Goal: Task Accomplishment & Management: Complete application form

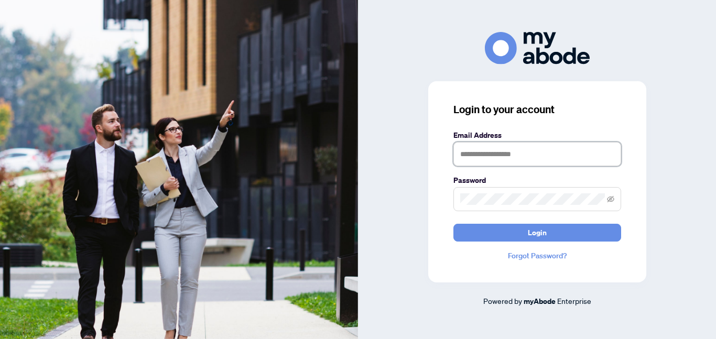
click at [516, 144] on input "text" at bounding box center [538, 154] width 168 height 24
click at [516, 149] on input "text" at bounding box center [538, 154] width 168 height 24
type input "**********"
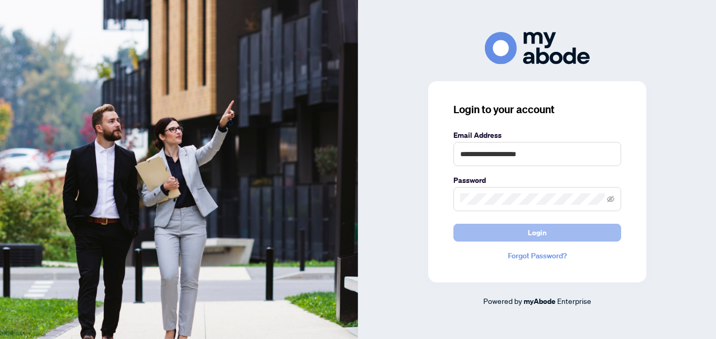
click at [511, 233] on button "Login" at bounding box center [538, 233] width 168 height 18
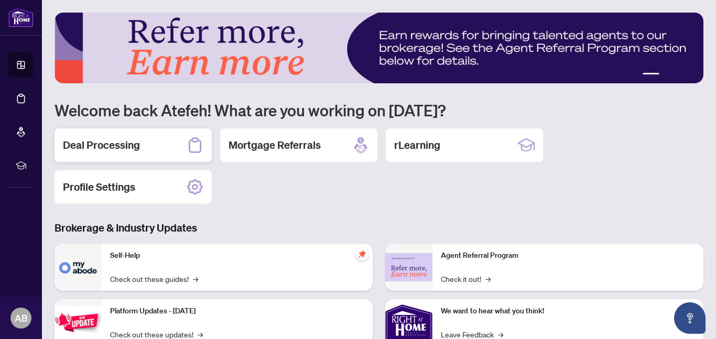
click at [105, 144] on h2 "Deal Processing" at bounding box center [101, 145] width 77 height 15
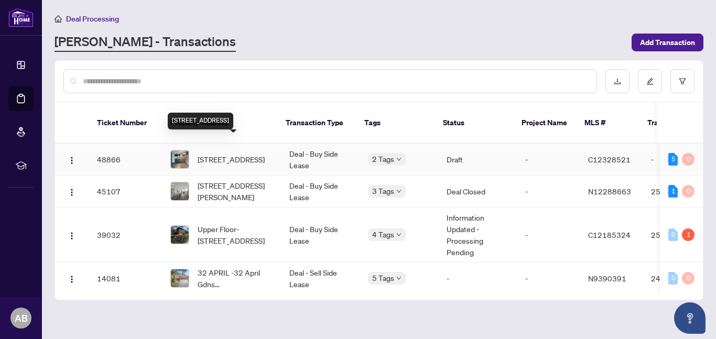
click at [224, 154] on span "[STREET_ADDRESS]" at bounding box center [231, 160] width 67 height 12
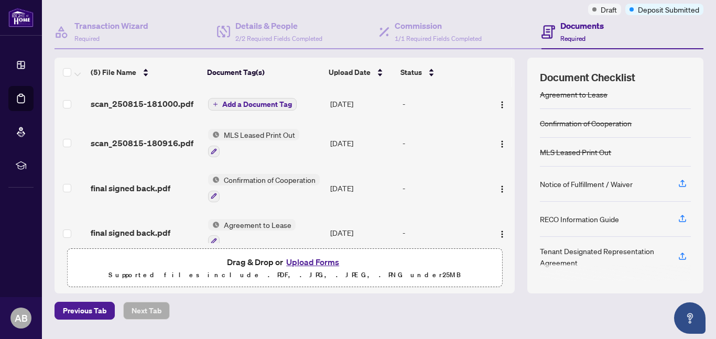
scroll to position [113, 0]
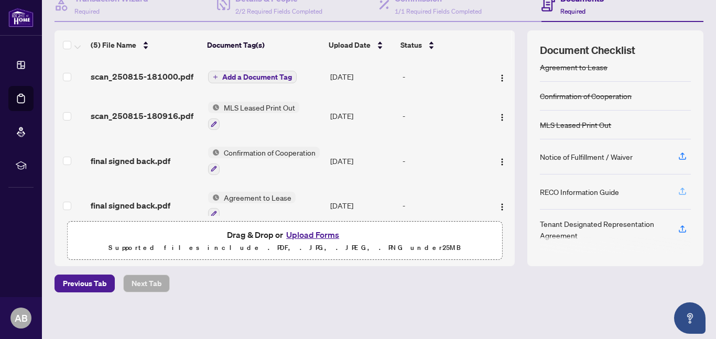
click at [684, 191] on icon "button" at bounding box center [682, 191] width 9 height 9
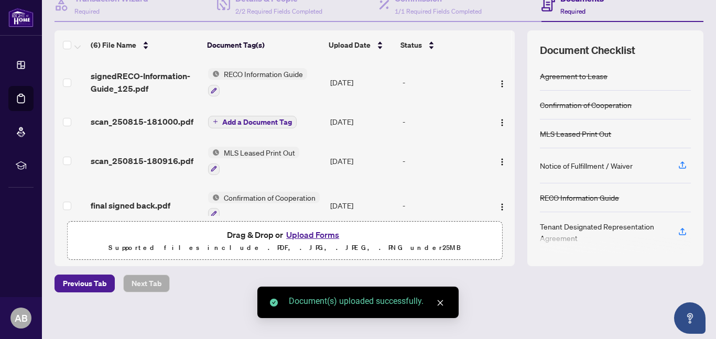
click at [601, 228] on div "Tenant Designated Representation Agreement" at bounding box center [603, 232] width 126 height 23
click at [679, 233] on icon "button" at bounding box center [682, 231] width 9 height 9
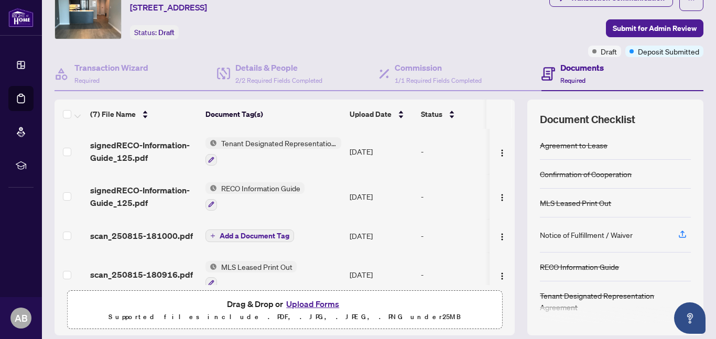
scroll to position [0, 0]
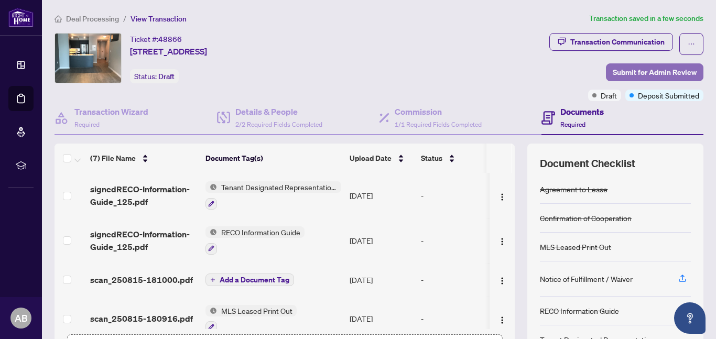
click at [629, 70] on span "Submit for Admin Review" at bounding box center [655, 72] width 84 height 17
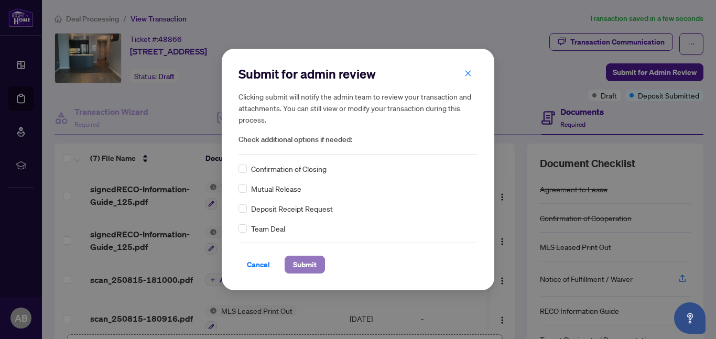
click at [313, 262] on span "Submit" at bounding box center [305, 264] width 24 height 17
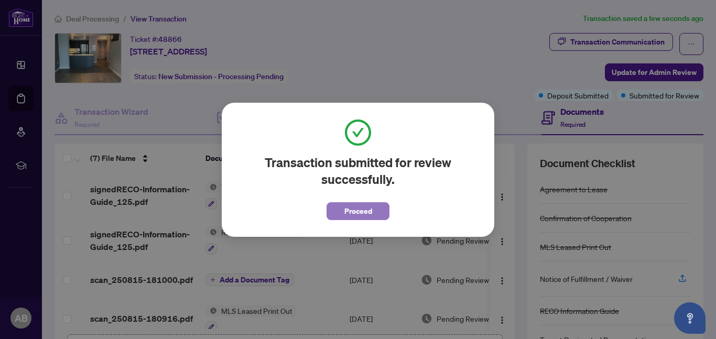
click at [346, 216] on span "Proceed" at bounding box center [359, 211] width 28 height 17
